Goal: Task Accomplishment & Management: Use online tool/utility

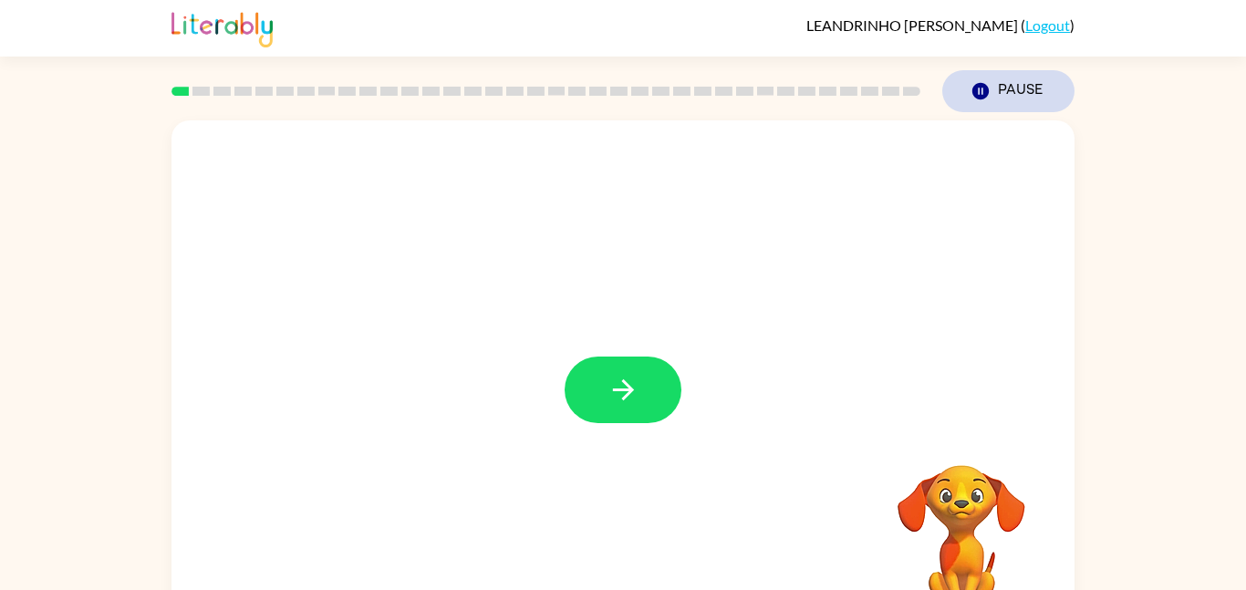
click at [986, 87] on icon "button" at bounding box center [980, 91] width 16 height 16
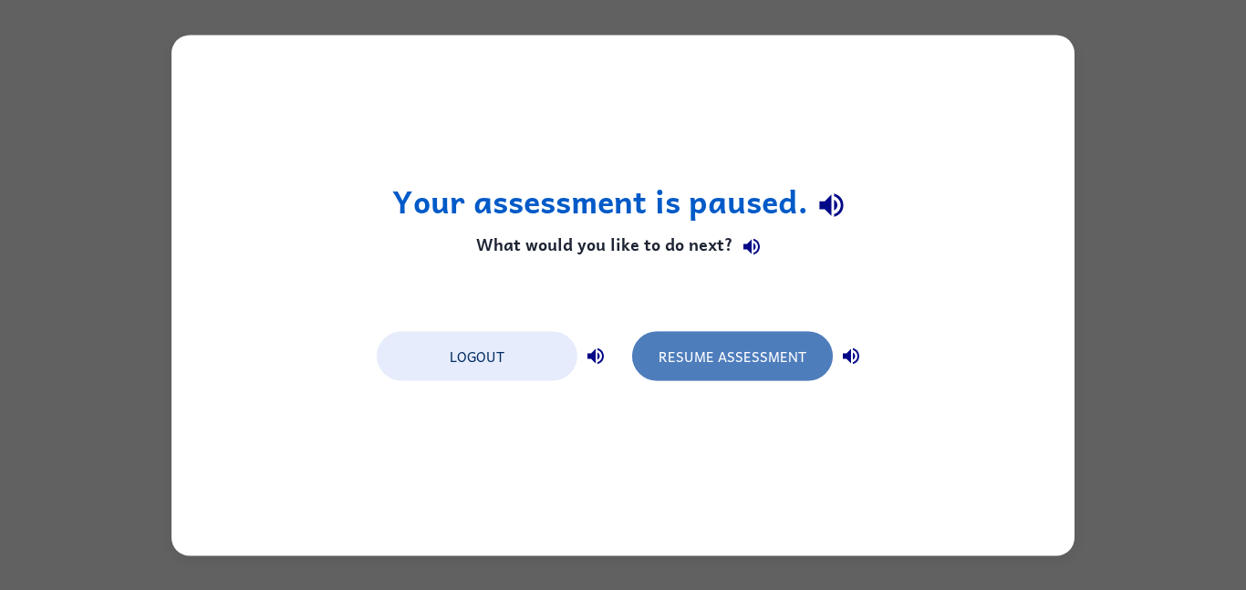
click at [734, 374] on button "Resume Assessment" at bounding box center [732, 355] width 201 height 49
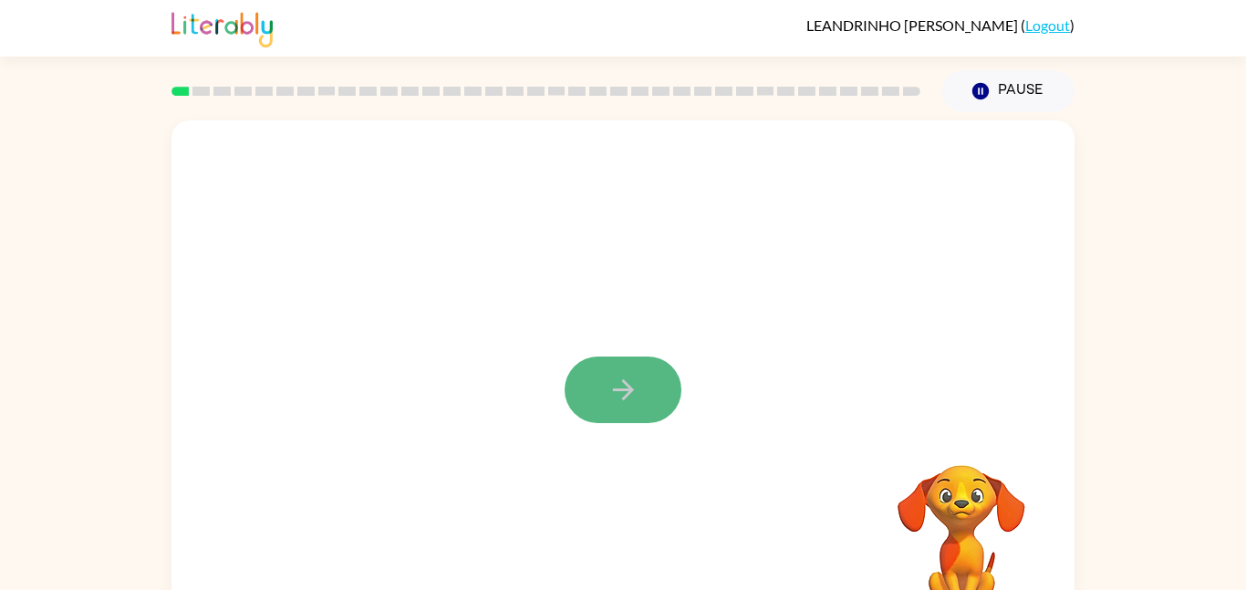
click at [656, 378] on button "button" at bounding box center [622, 390] width 117 height 67
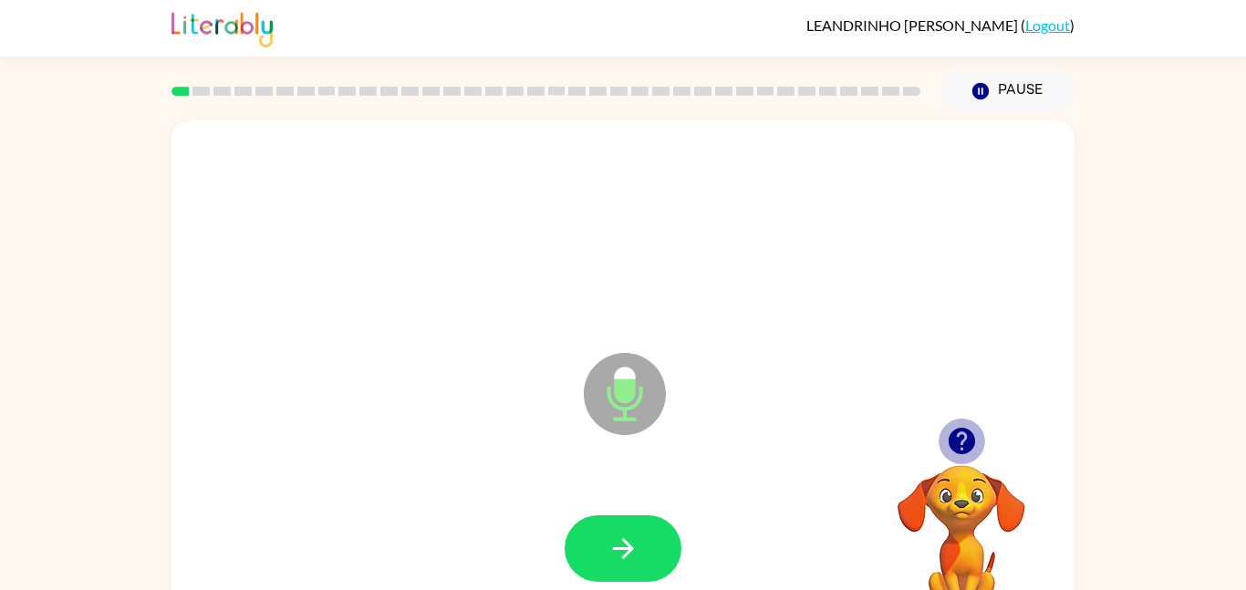
click at [960, 435] on icon "button" at bounding box center [960, 441] width 26 height 26
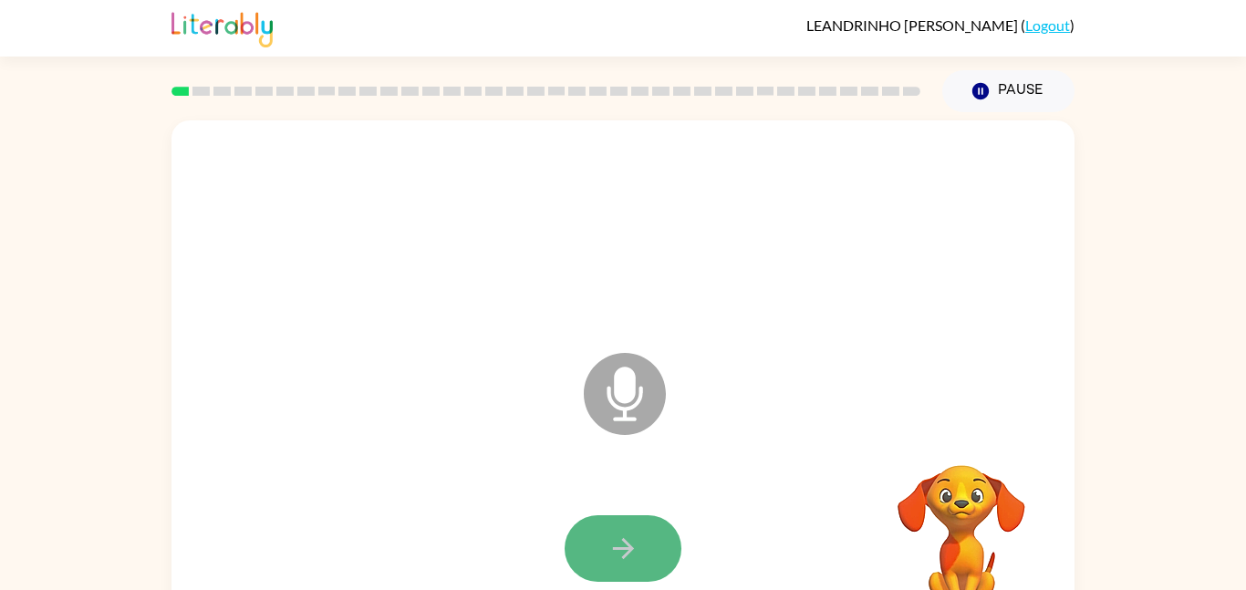
click at [647, 530] on button "button" at bounding box center [622, 548] width 117 height 67
click at [592, 544] on button "button" at bounding box center [622, 548] width 117 height 67
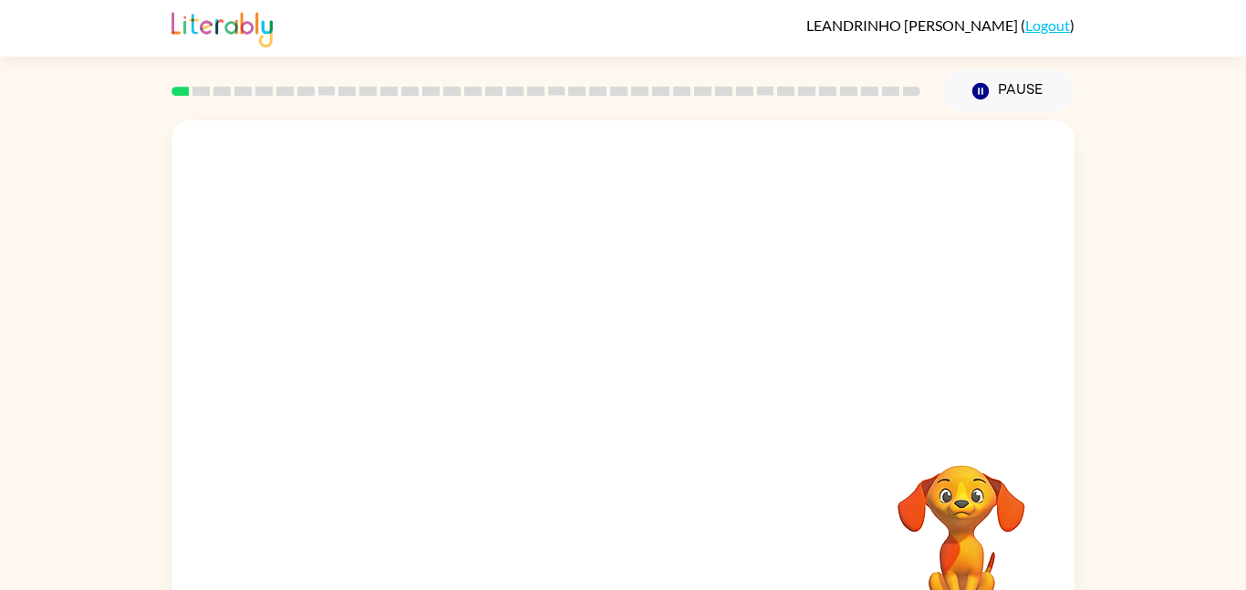
scroll to position [51, 0]
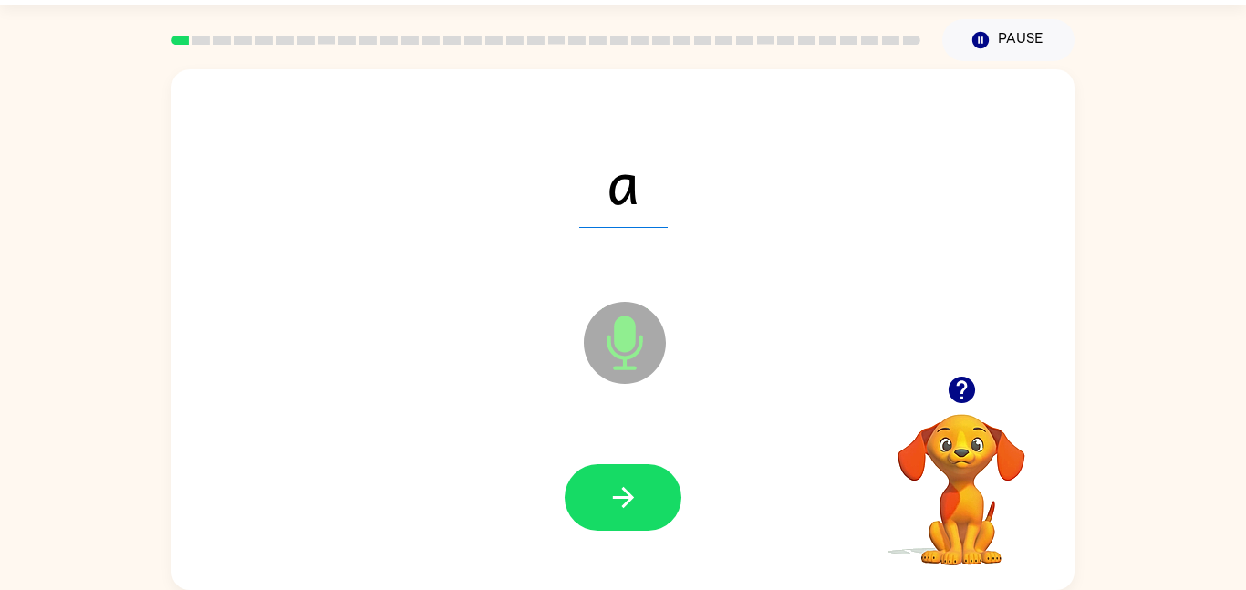
click at [964, 403] on icon "button" at bounding box center [962, 390] width 32 height 32
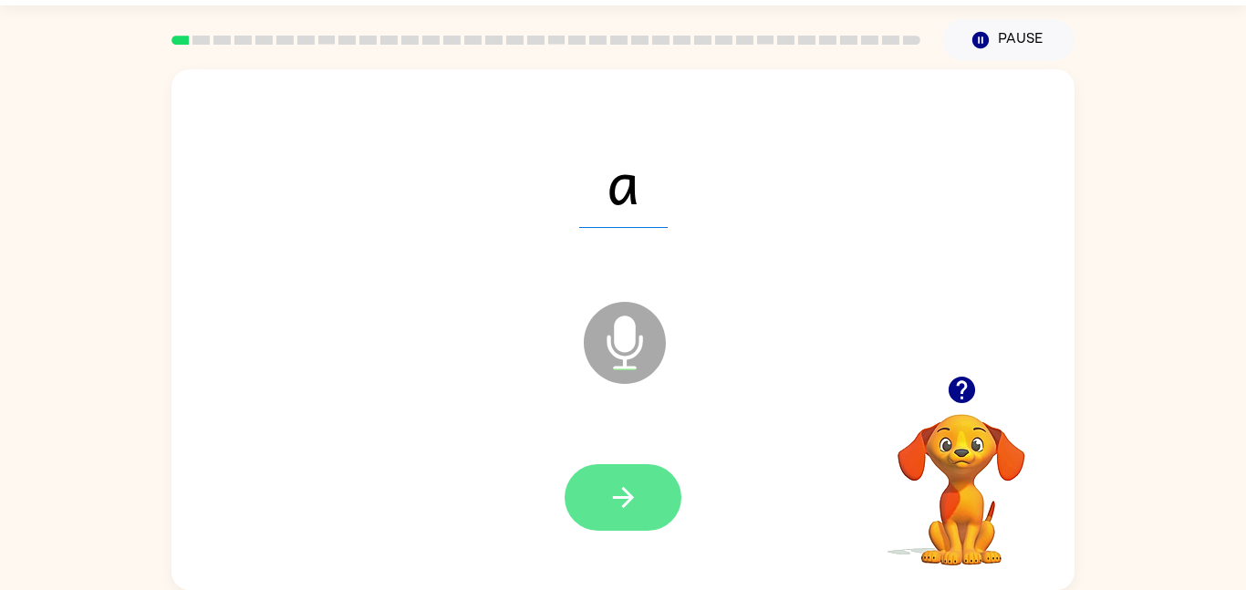
click at [632, 516] on button "button" at bounding box center [622, 497] width 117 height 67
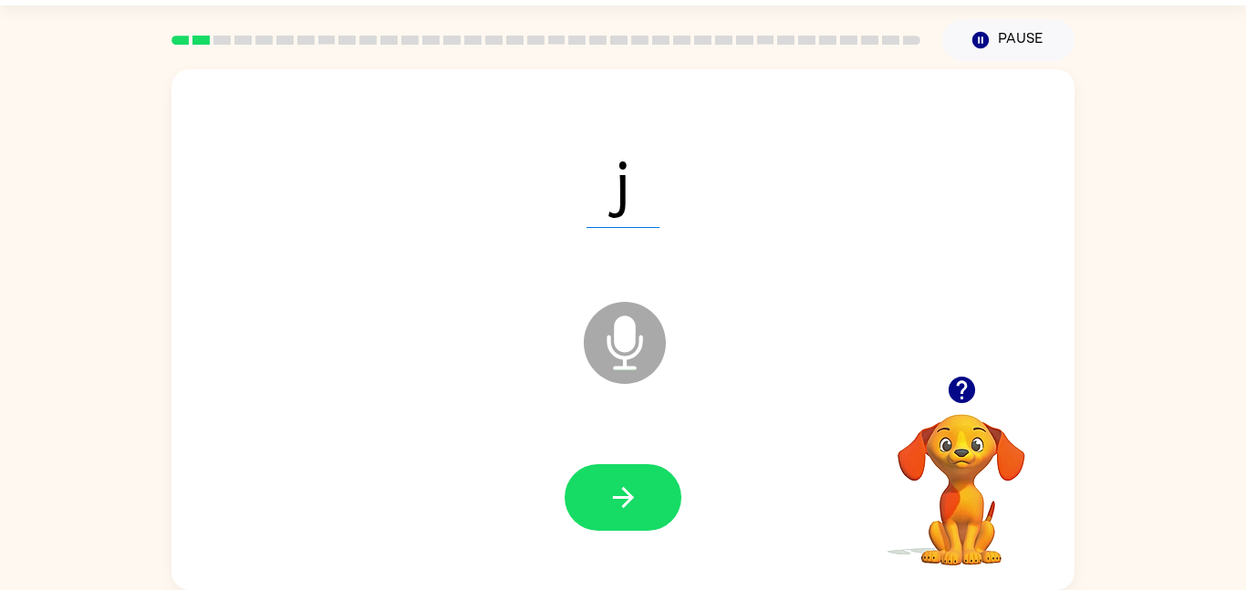
click at [632, 516] on button "button" at bounding box center [622, 497] width 117 height 67
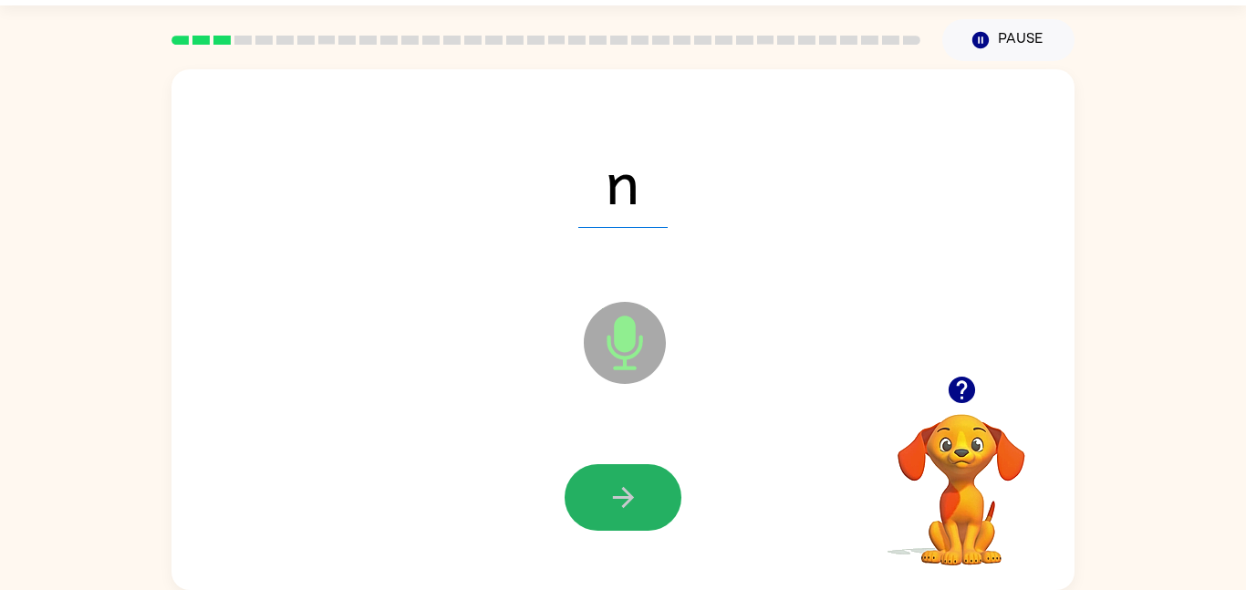
click at [632, 516] on button "button" at bounding box center [622, 497] width 117 height 67
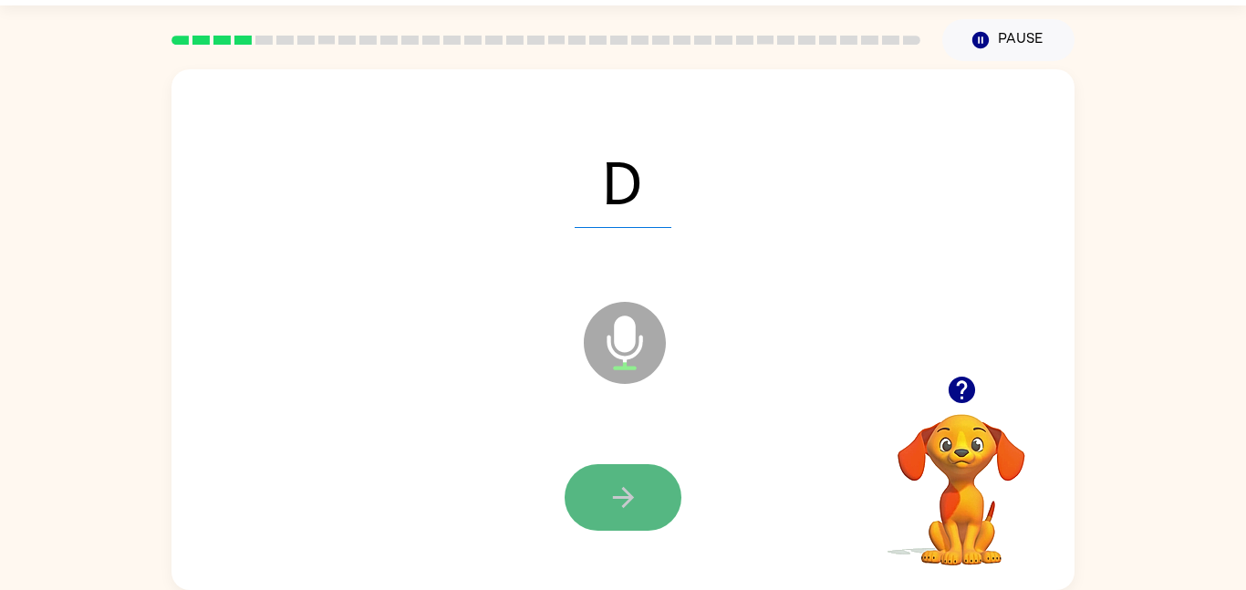
click at [626, 496] on icon "button" at bounding box center [622, 497] width 21 height 21
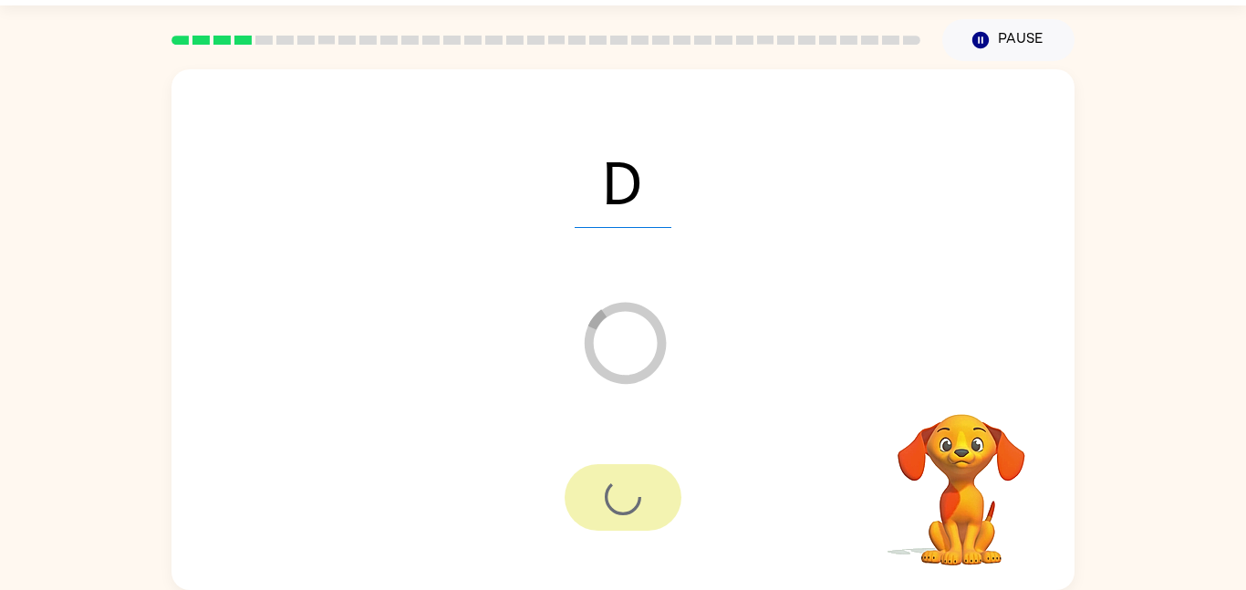
click at [626, 496] on div at bounding box center [622, 497] width 117 height 67
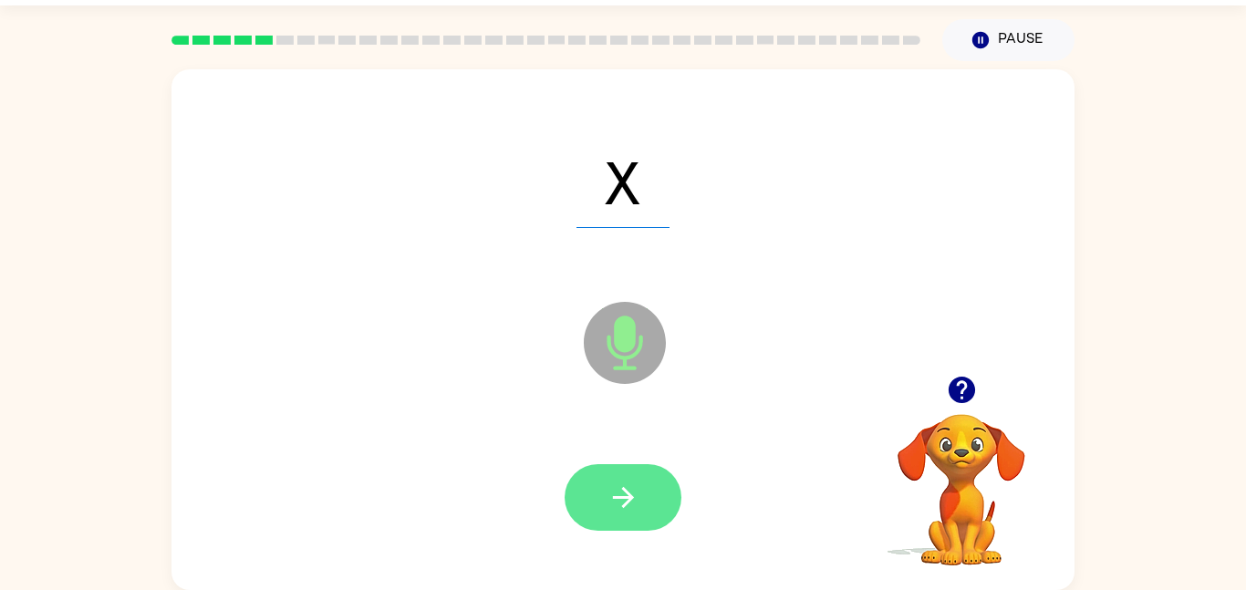
click at [617, 499] on icon "button" at bounding box center [623, 497] width 32 height 32
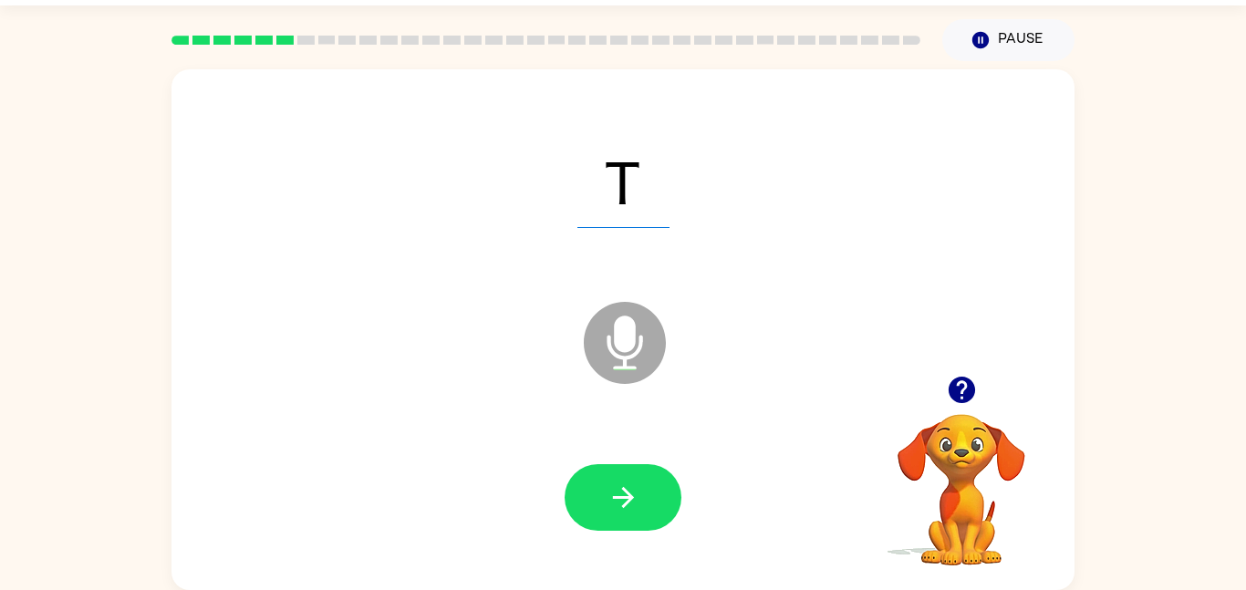
click at [617, 499] on icon "button" at bounding box center [623, 497] width 32 height 32
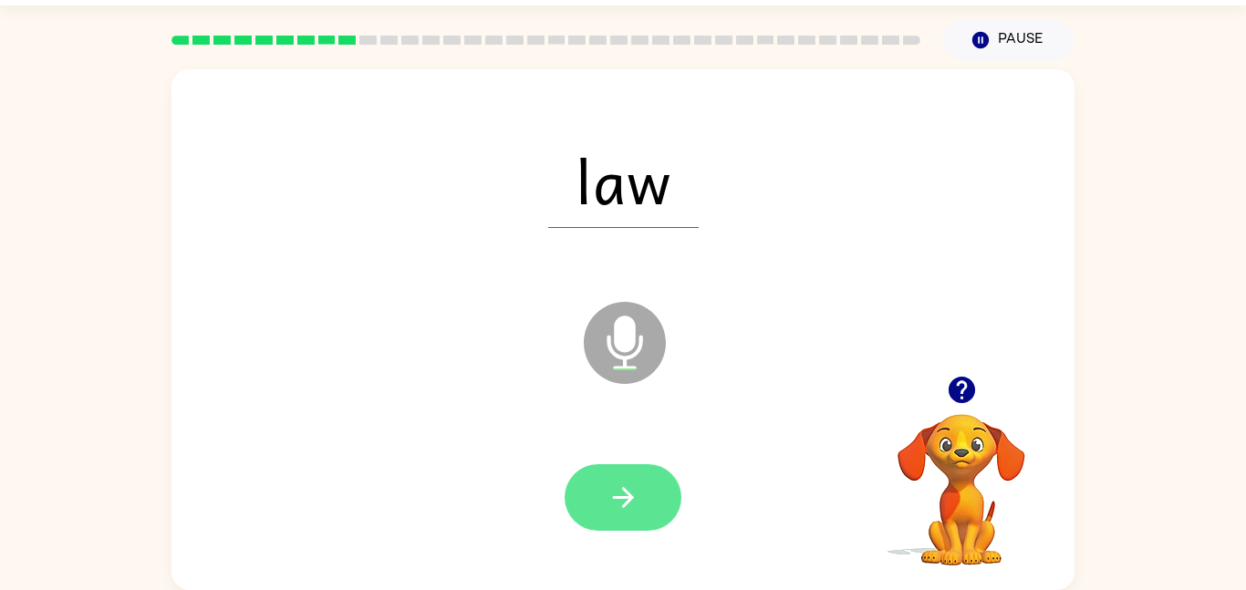
click at [639, 470] on button "button" at bounding box center [622, 497] width 117 height 67
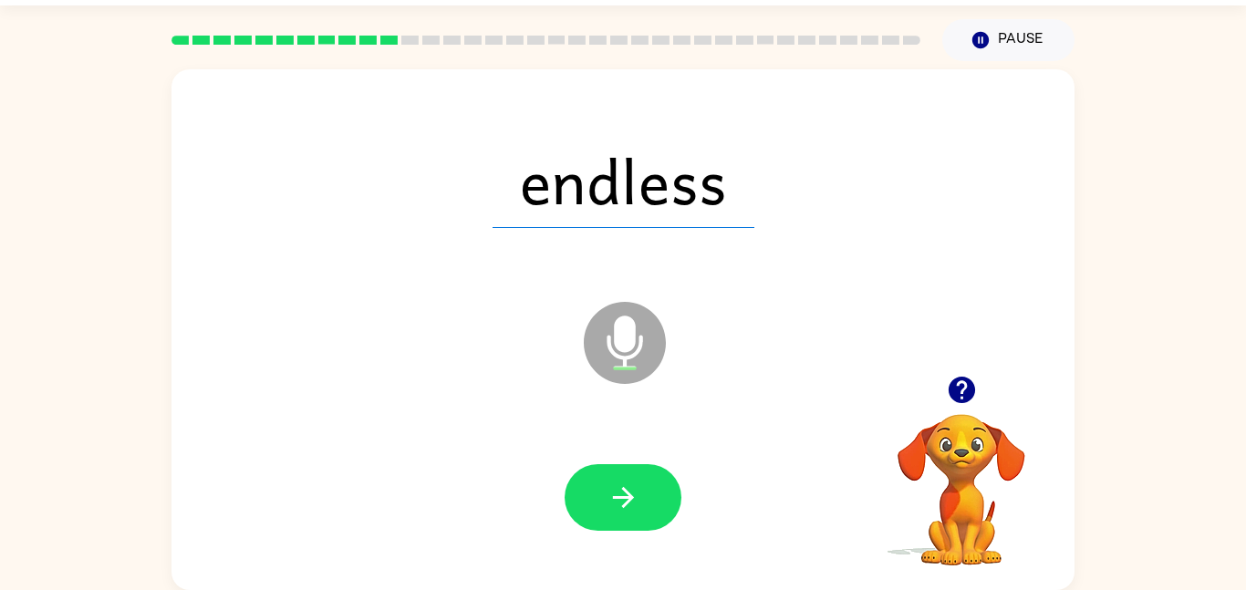
click at [773, 368] on icon "Microphone The Microphone is here when it is your turn to talk" at bounding box center [716, 365] width 274 height 137
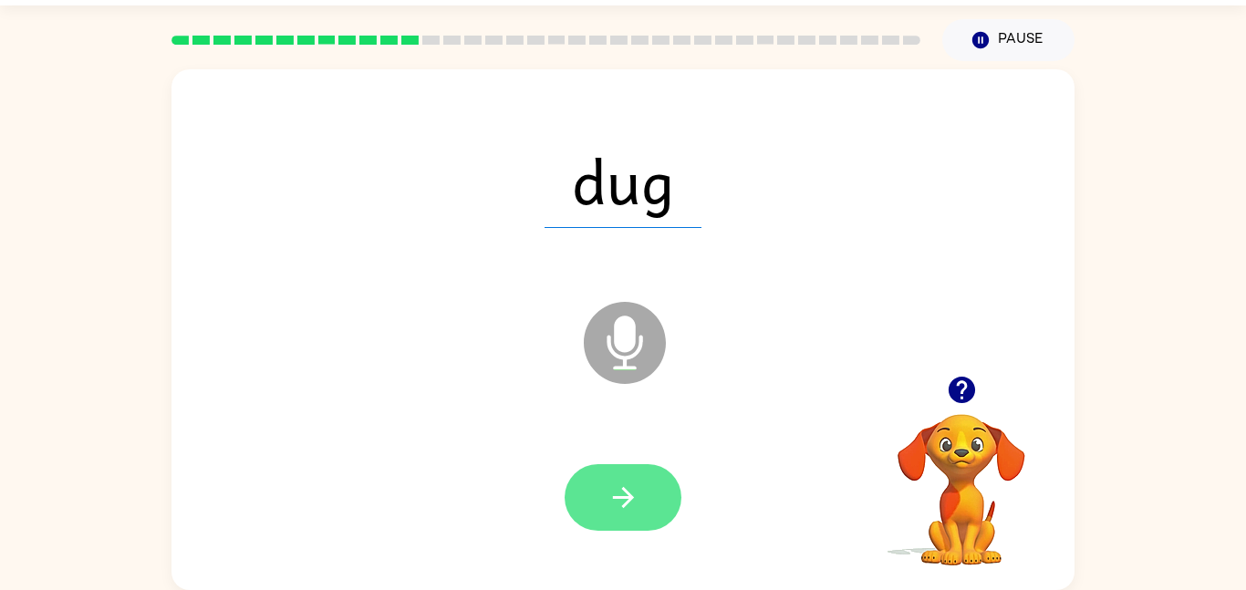
click at [609, 481] on icon "button" at bounding box center [623, 497] width 32 height 32
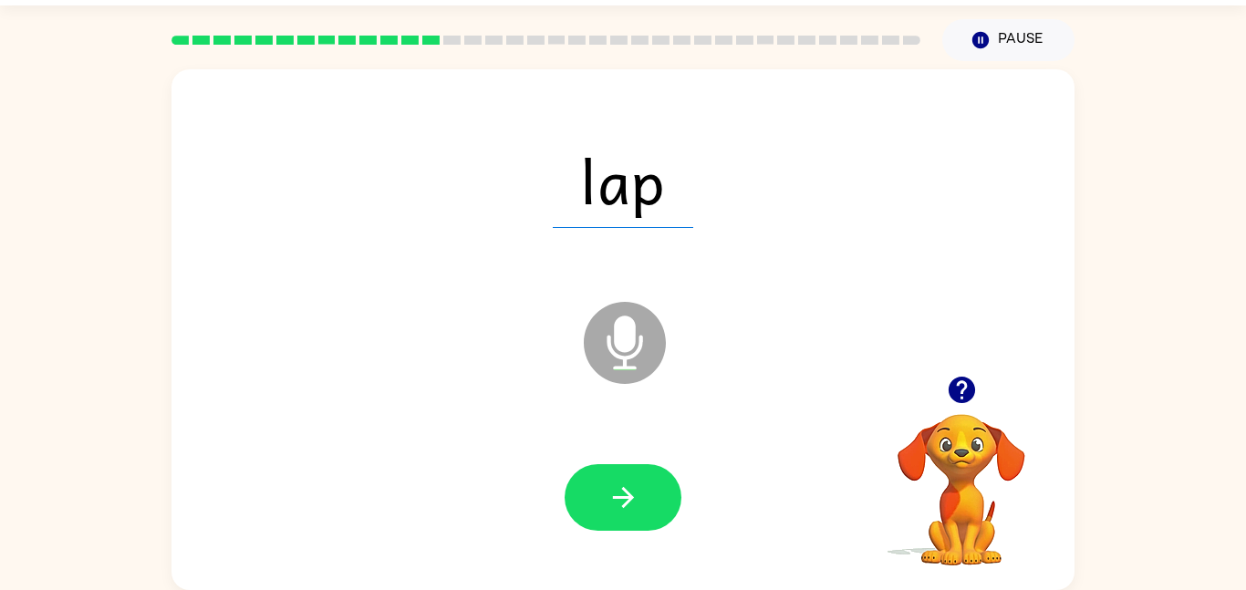
click at [609, 481] on icon "button" at bounding box center [623, 497] width 32 height 32
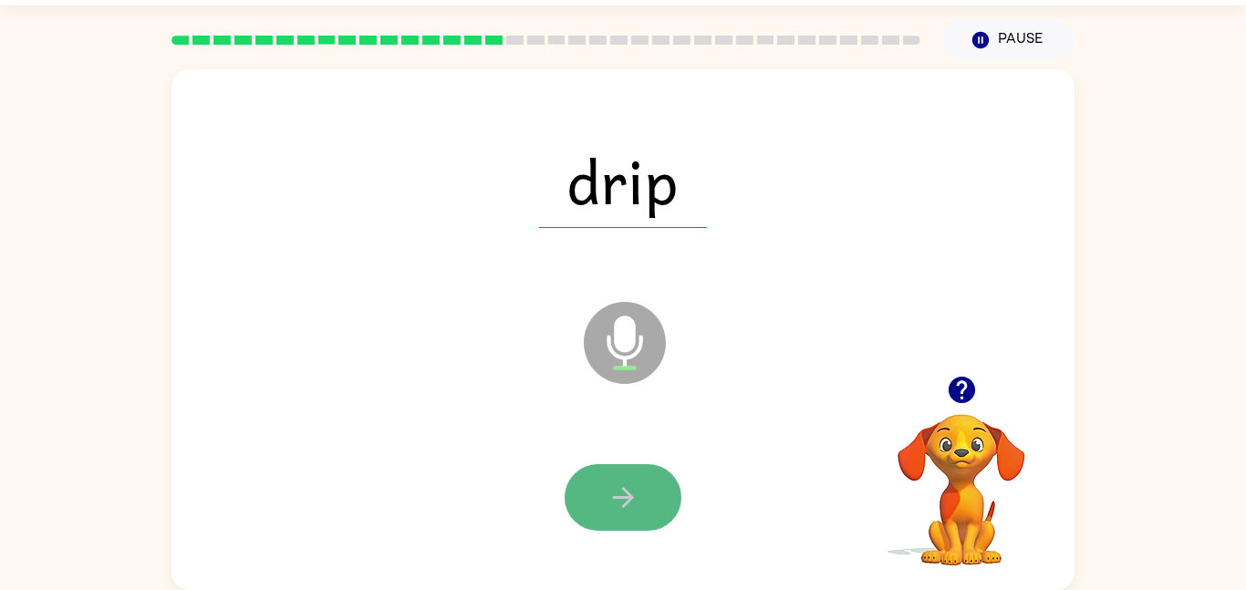
click at [615, 481] on icon "button" at bounding box center [623, 497] width 32 height 32
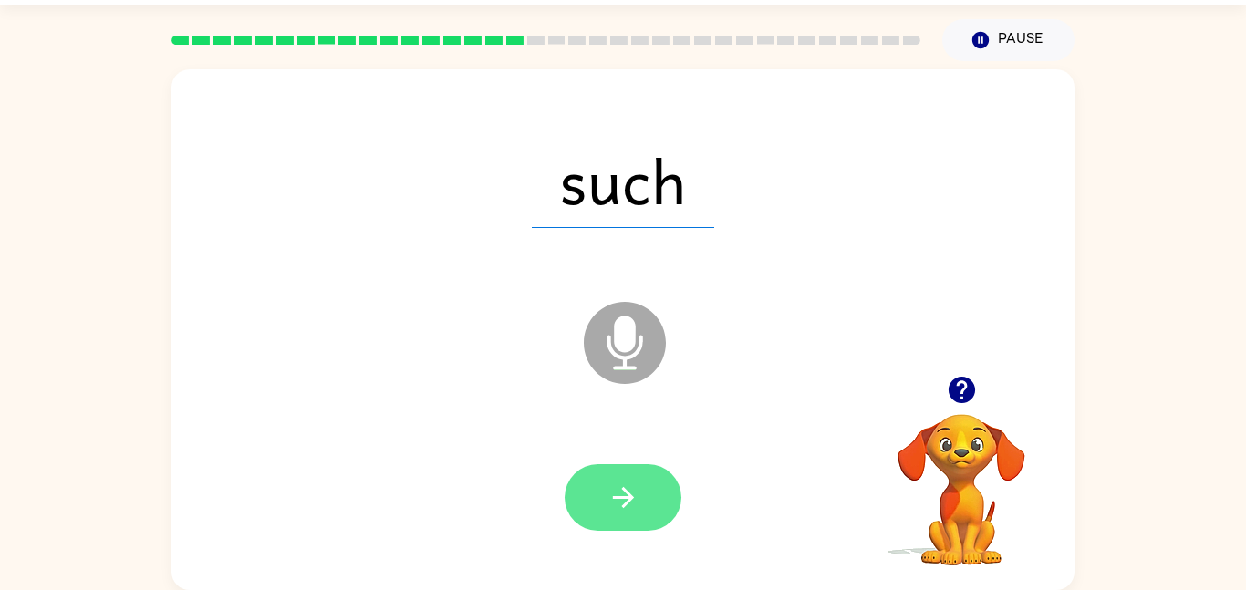
click at [637, 498] on icon "button" at bounding box center [623, 497] width 32 height 32
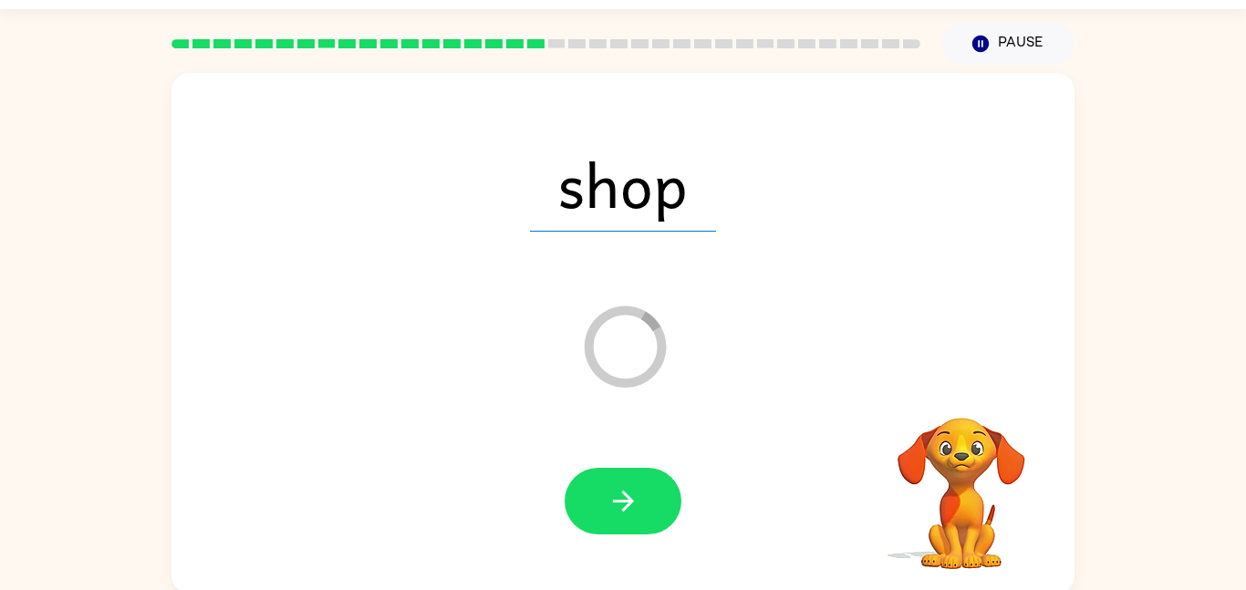
scroll to position [48, 0]
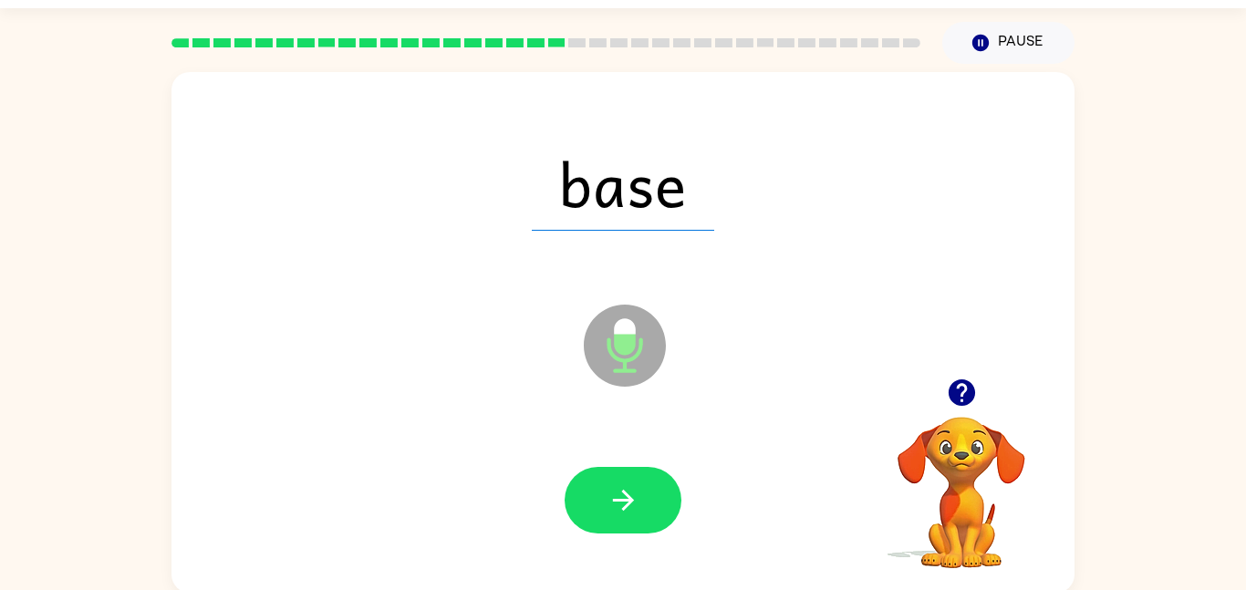
click at [627, 186] on span "base" at bounding box center [623, 183] width 182 height 95
click at [625, 475] on button "button" at bounding box center [622, 500] width 117 height 67
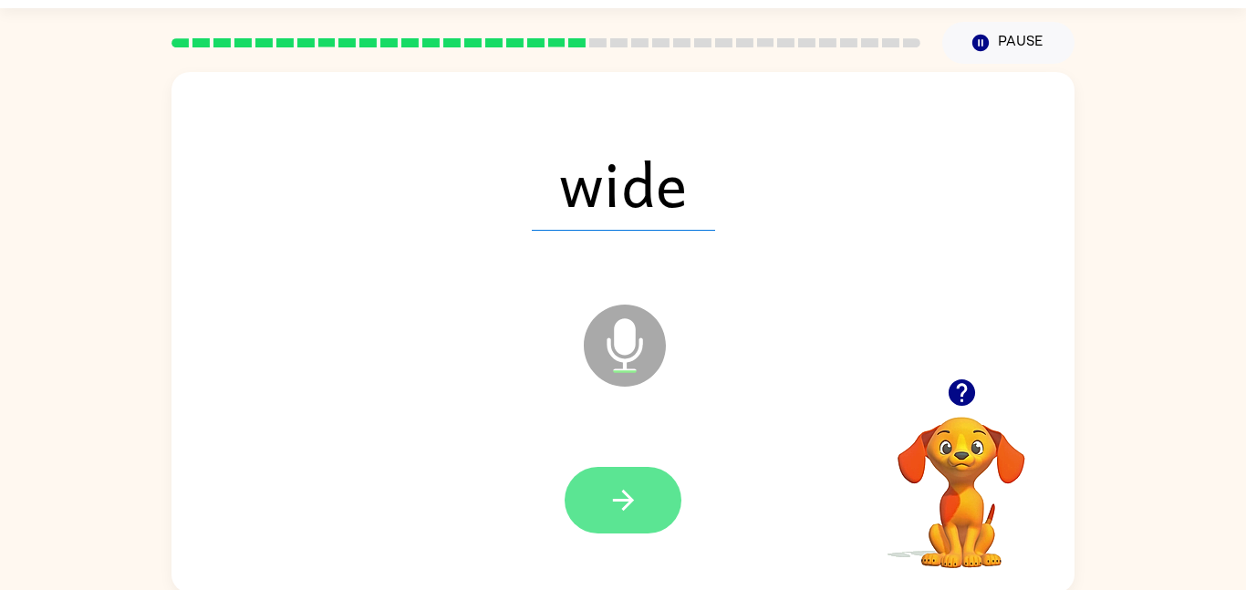
click at [618, 473] on button "button" at bounding box center [622, 500] width 117 height 67
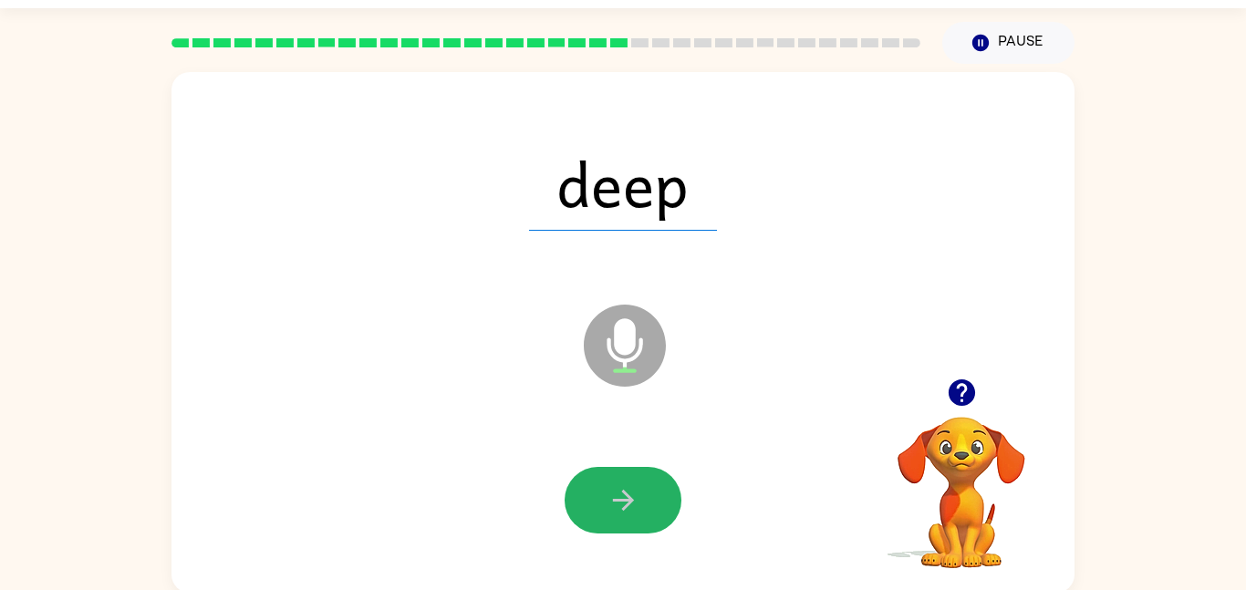
click at [618, 473] on button "button" at bounding box center [622, 500] width 117 height 67
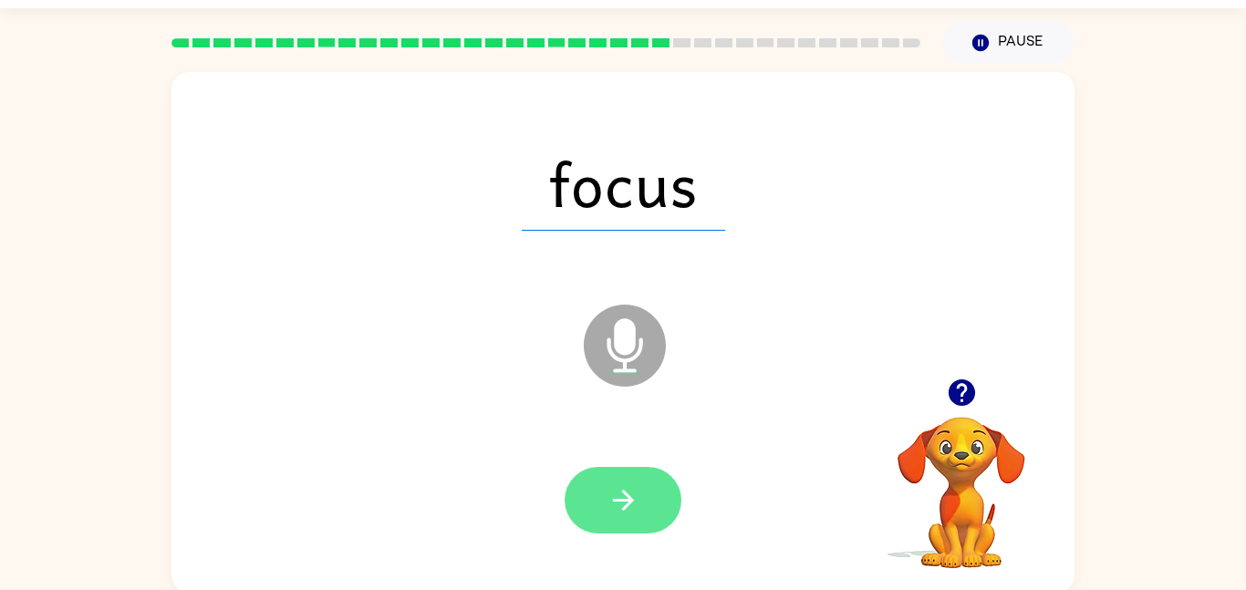
click at [626, 484] on icon "button" at bounding box center [623, 500] width 32 height 32
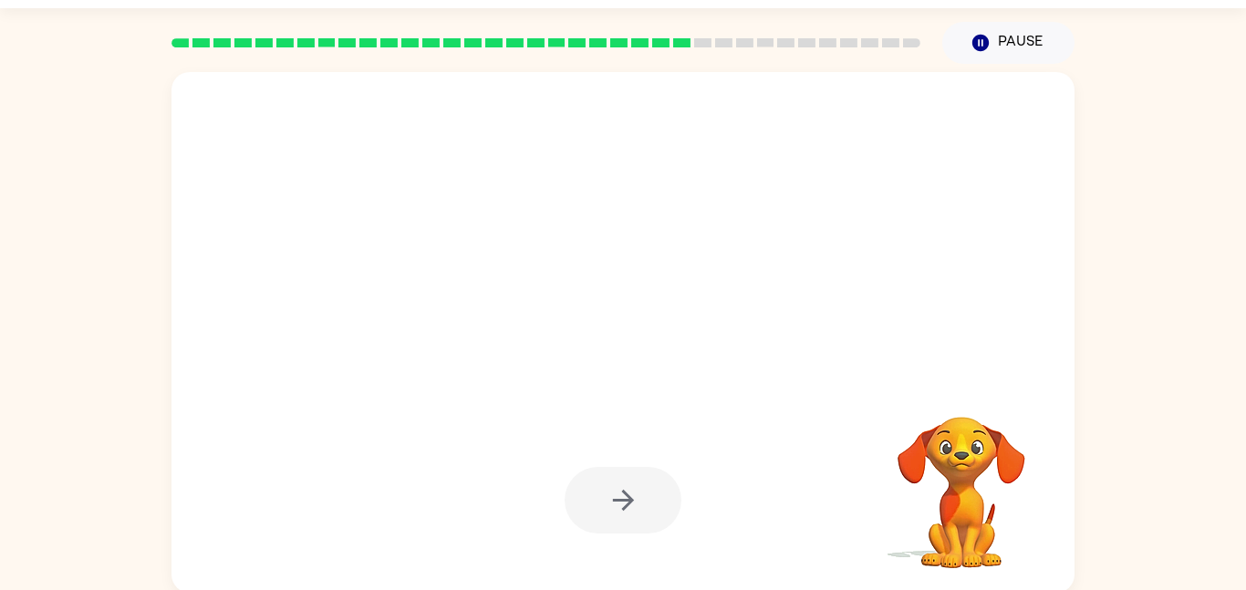
click at [626, 482] on div at bounding box center [622, 500] width 117 height 67
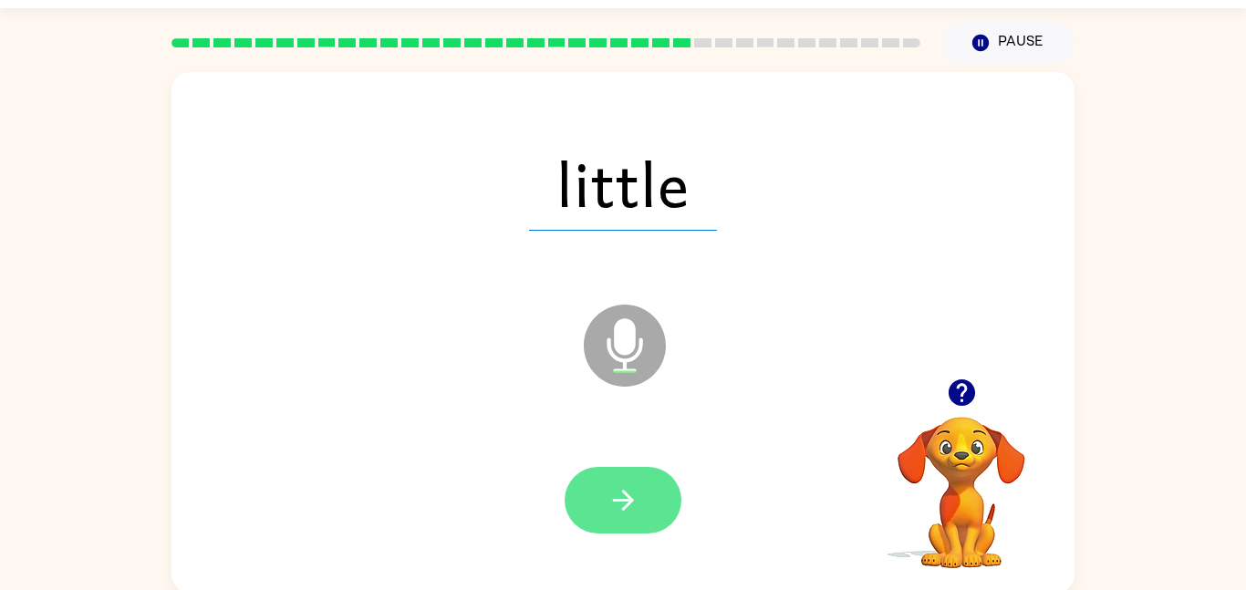
click at [629, 484] on icon "button" at bounding box center [623, 500] width 32 height 32
click at [629, 483] on div at bounding box center [622, 500] width 117 height 67
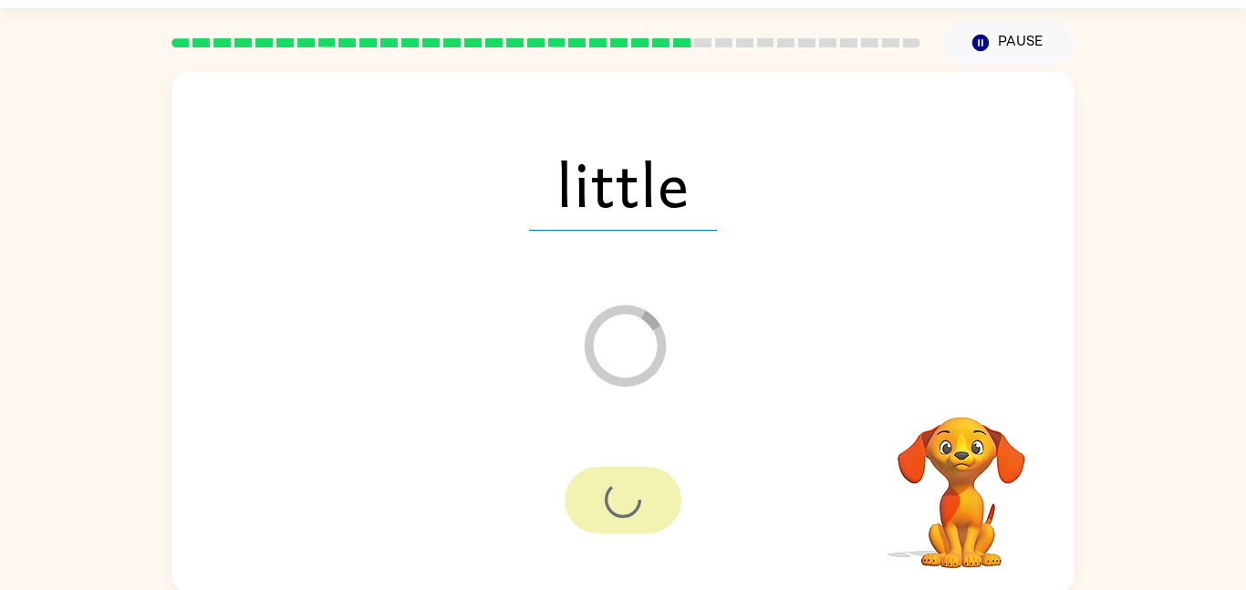
scroll to position [51, 0]
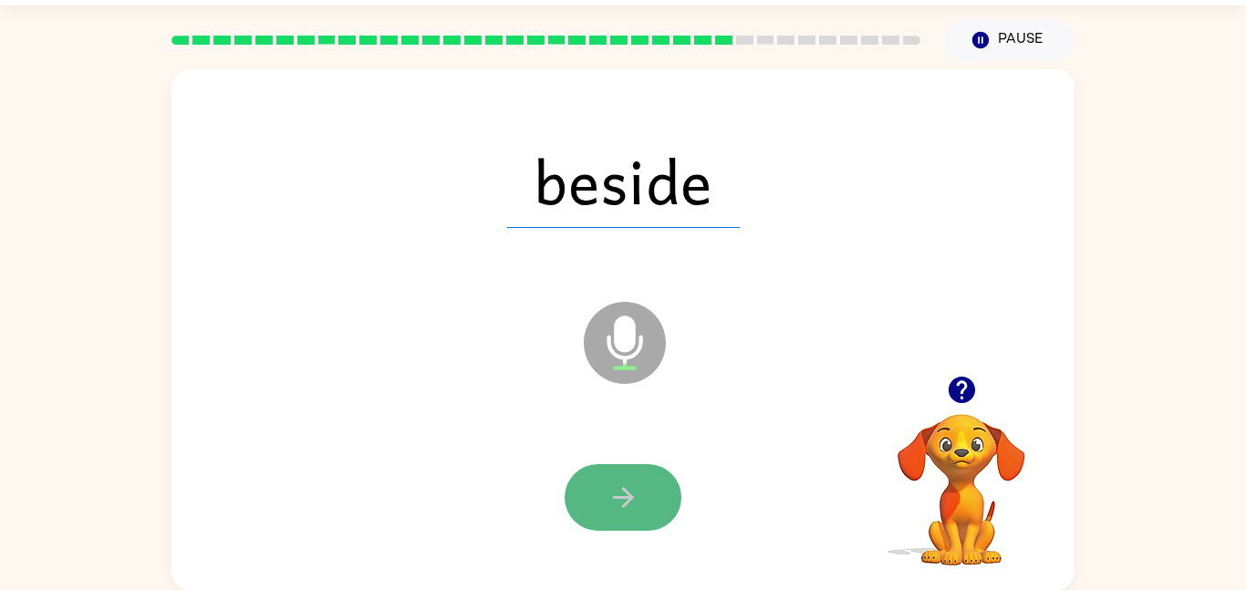
click at [613, 509] on icon "button" at bounding box center [623, 497] width 32 height 32
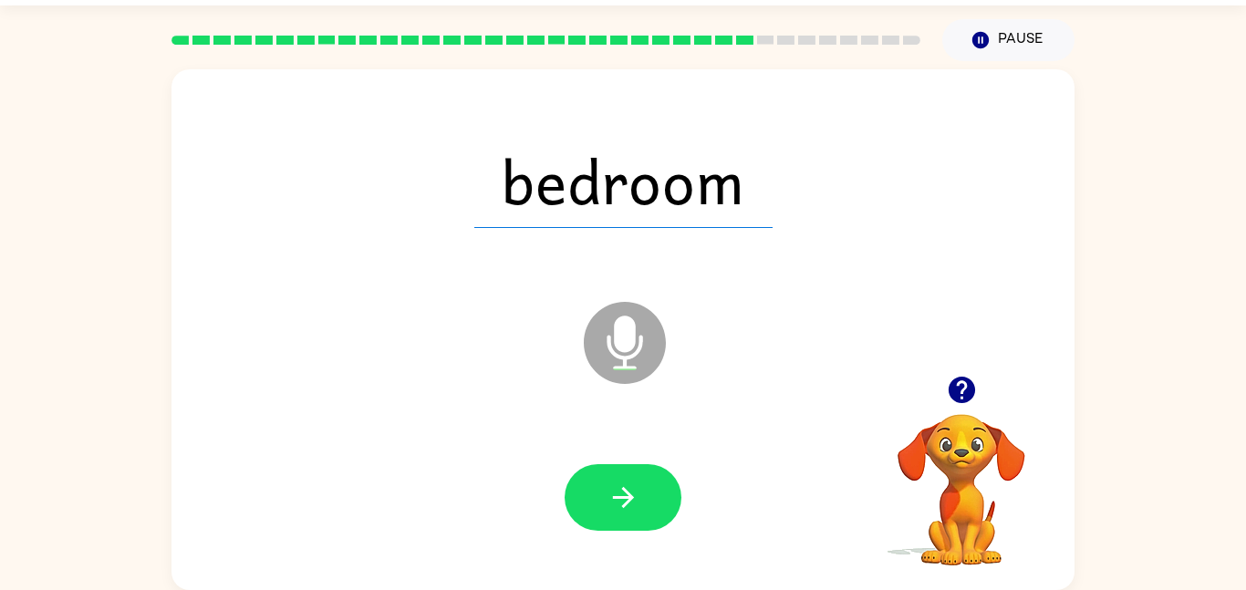
click at [613, 509] on icon "button" at bounding box center [623, 497] width 32 height 32
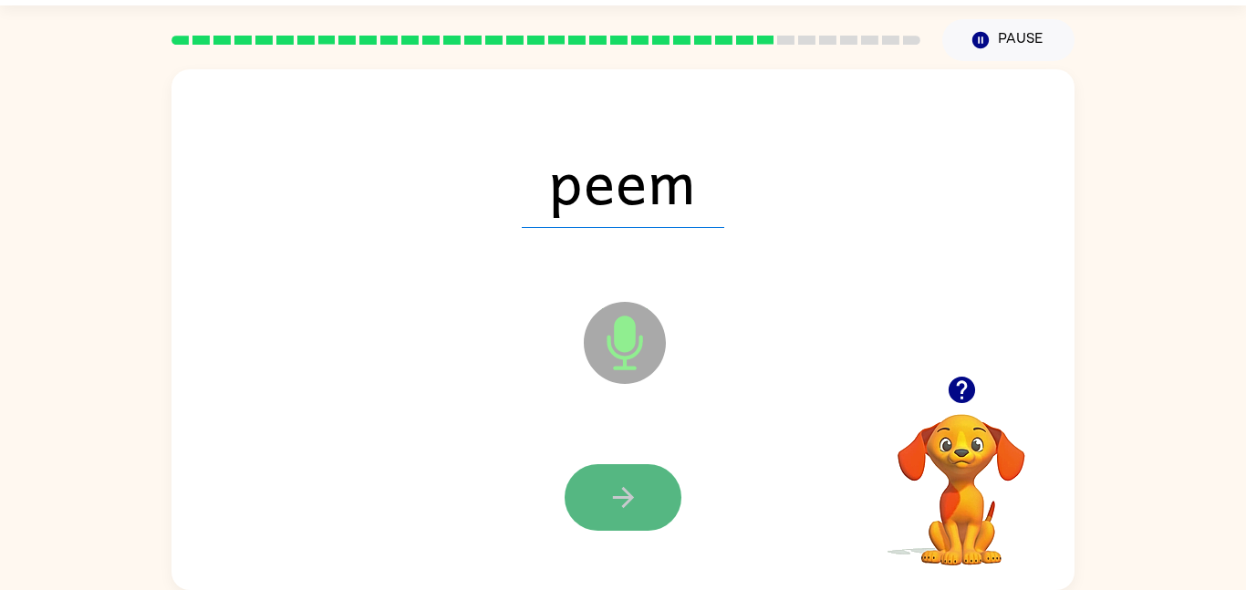
click at [614, 511] on icon "button" at bounding box center [623, 497] width 32 height 32
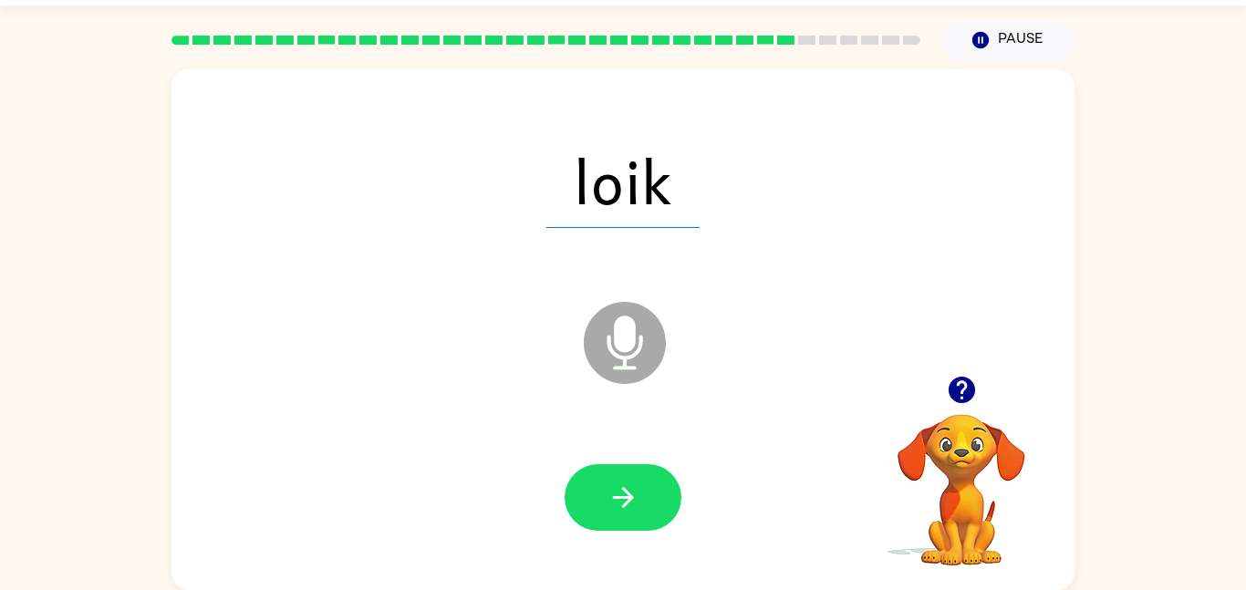
click at [614, 511] on icon "button" at bounding box center [623, 497] width 32 height 32
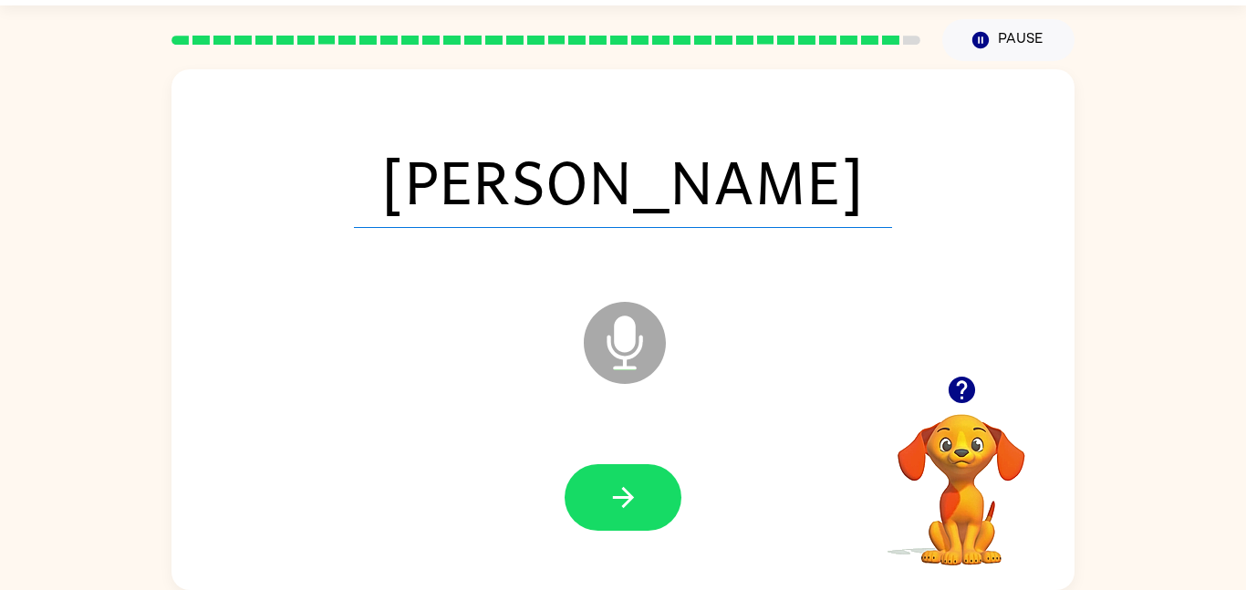
click at [614, 511] on icon "button" at bounding box center [623, 497] width 32 height 32
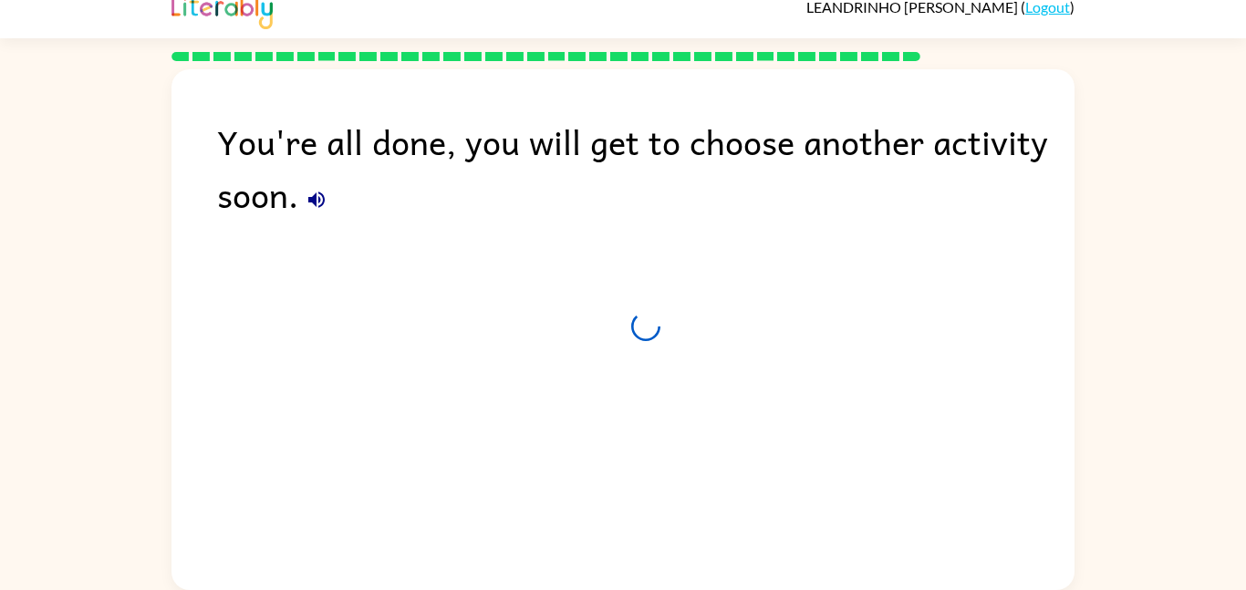
scroll to position [18, 0]
